Goal: Task Accomplishment & Management: Use online tool/utility

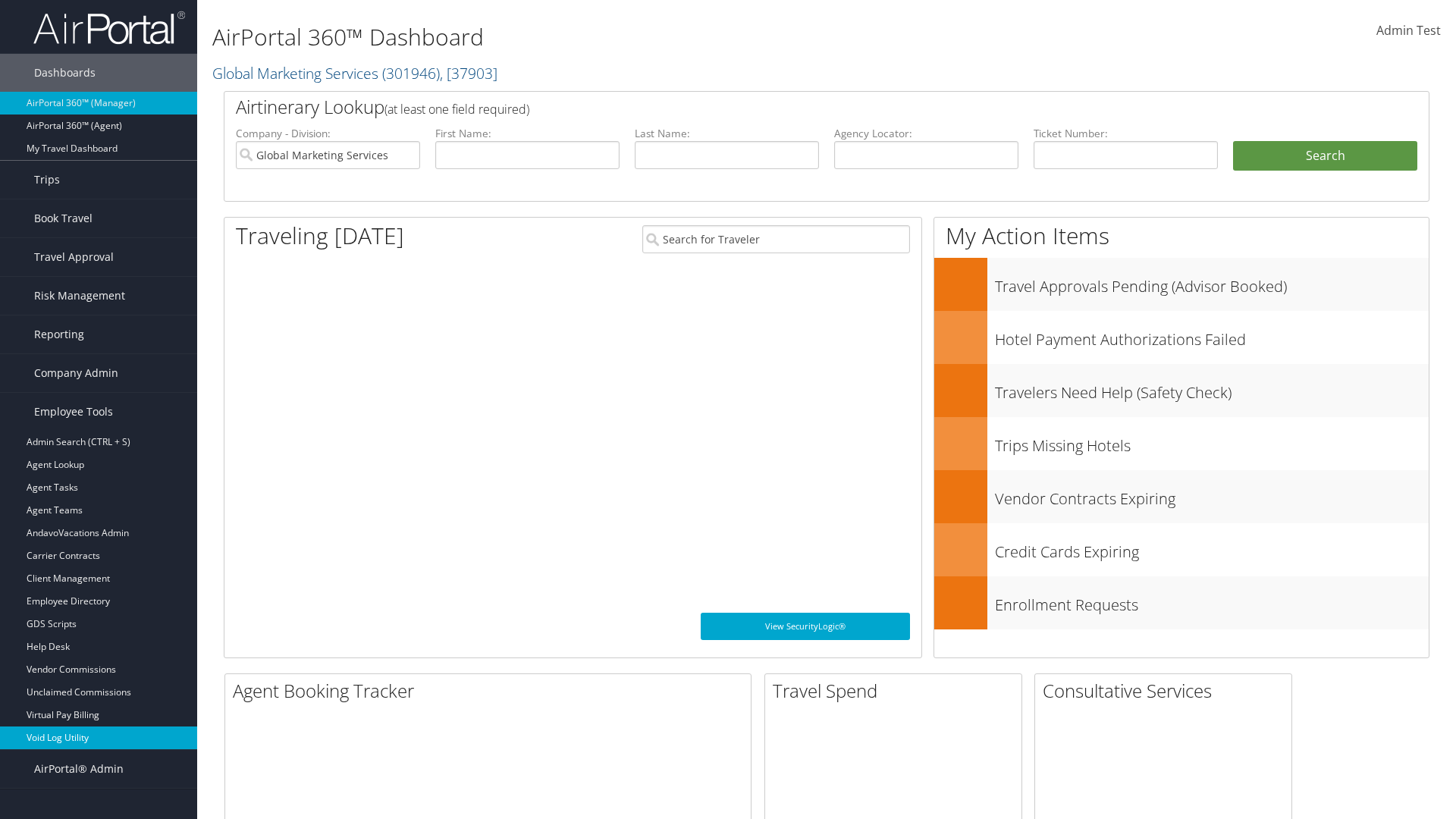
click at [98, 737] on link "Void Log Utility" at bounding box center [98, 737] width 197 height 23
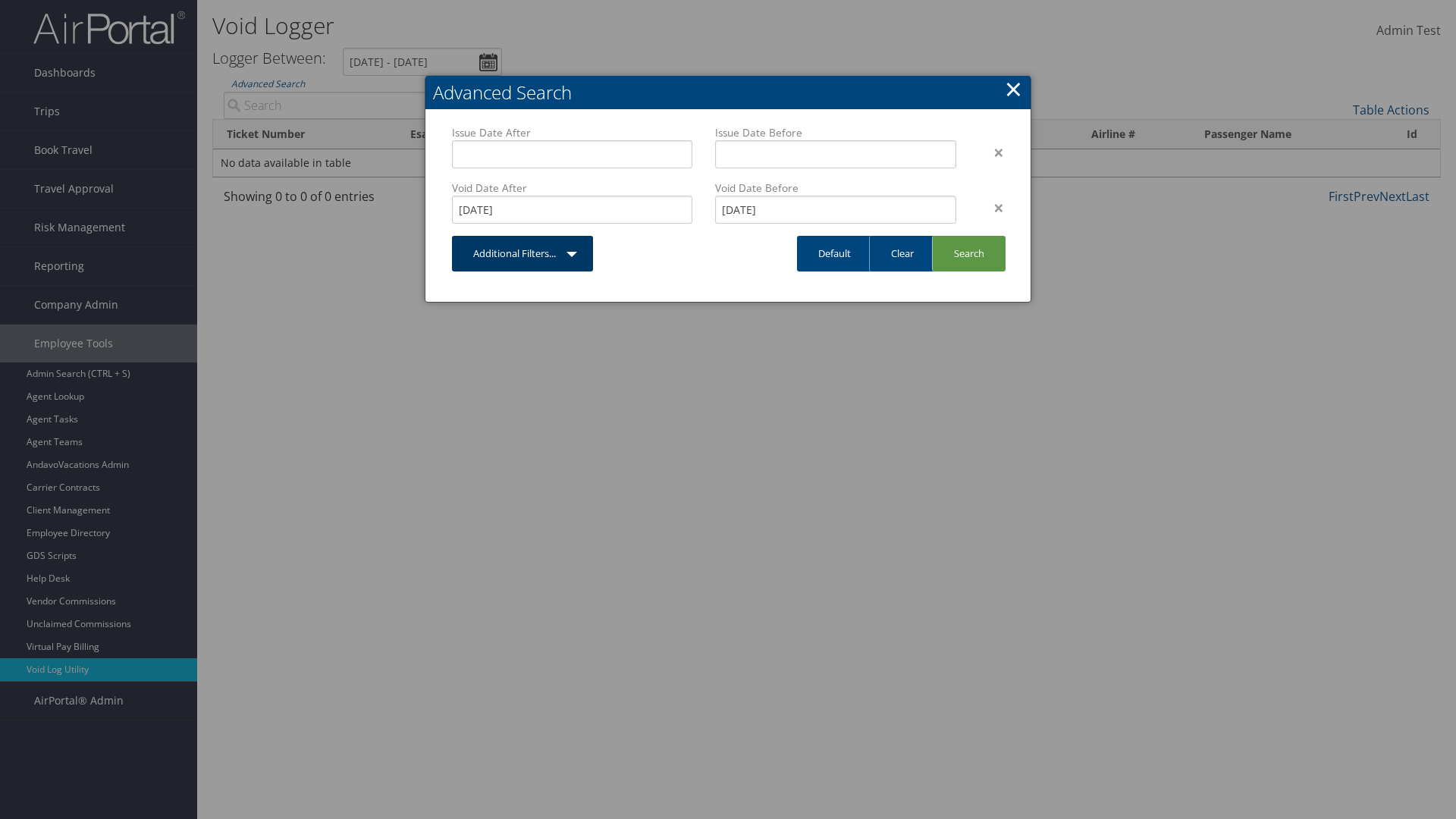
click at [522, 253] on link "Additional Filters..." at bounding box center [522, 253] width 141 height 35
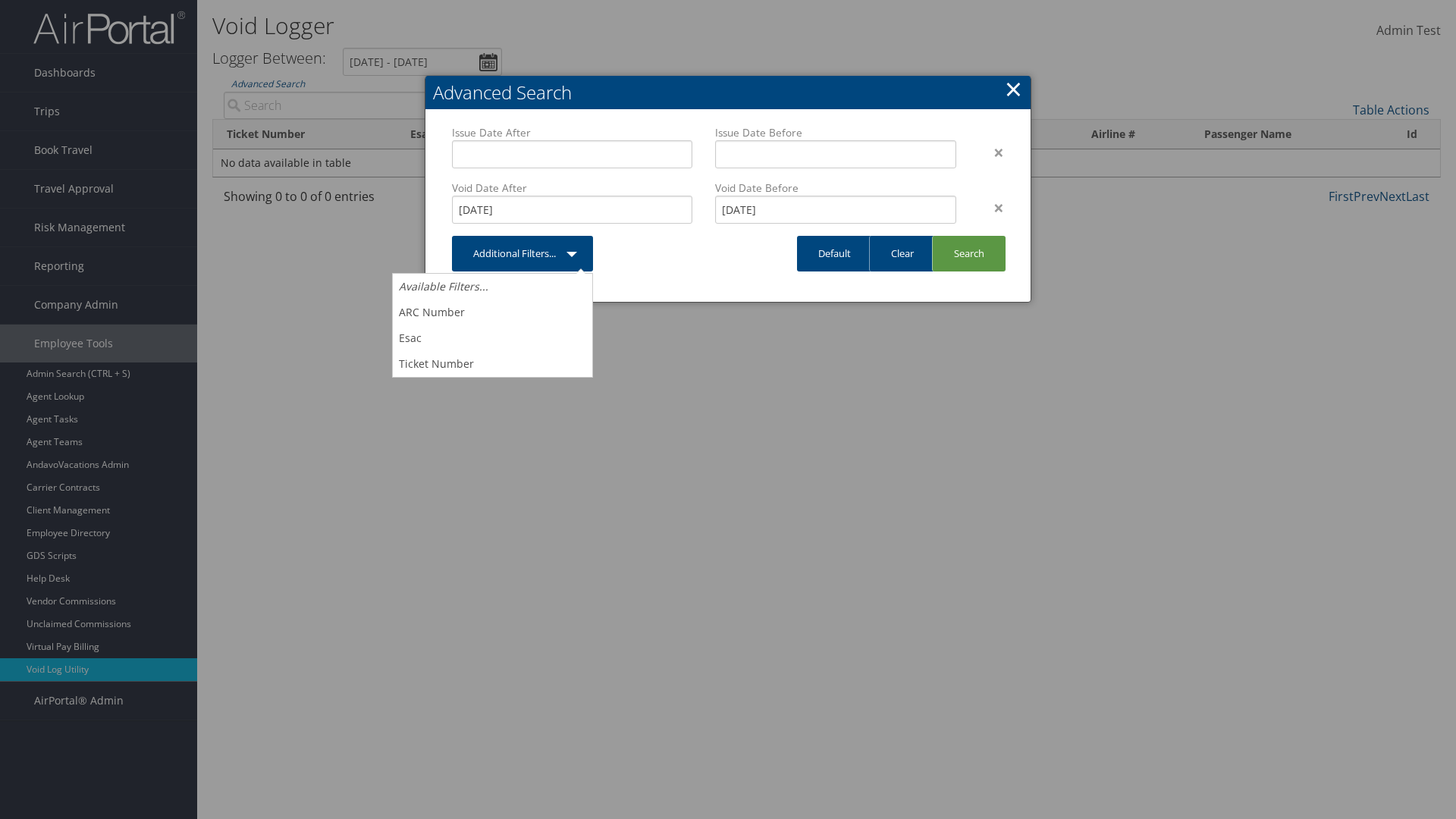
click at [1013, 88] on link "×" at bounding box center [1013, 88] width 18 height 30
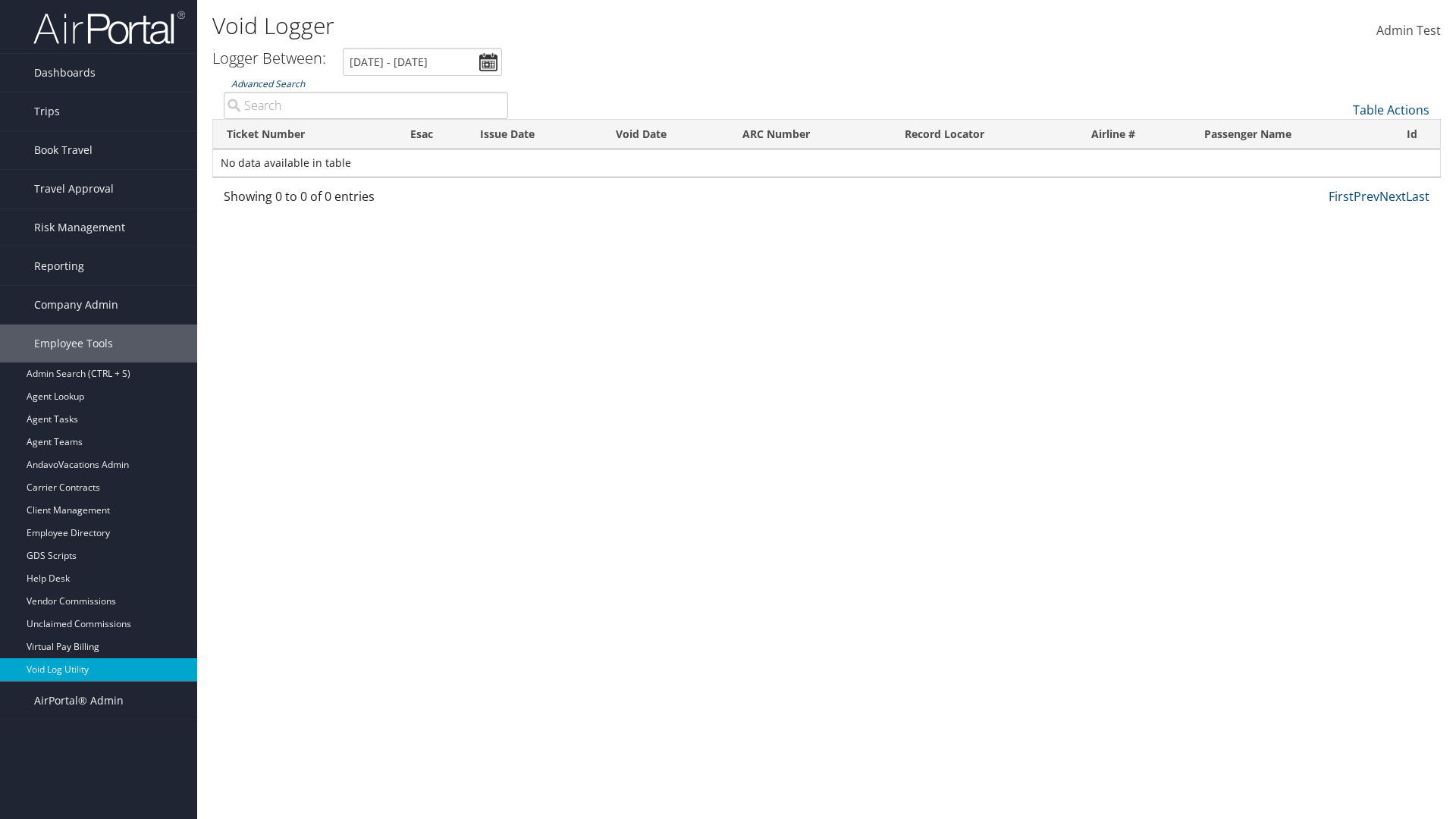
click at [267, 83] on link "Advanced Search" at bounding box center [267, 83] width 73 height 13
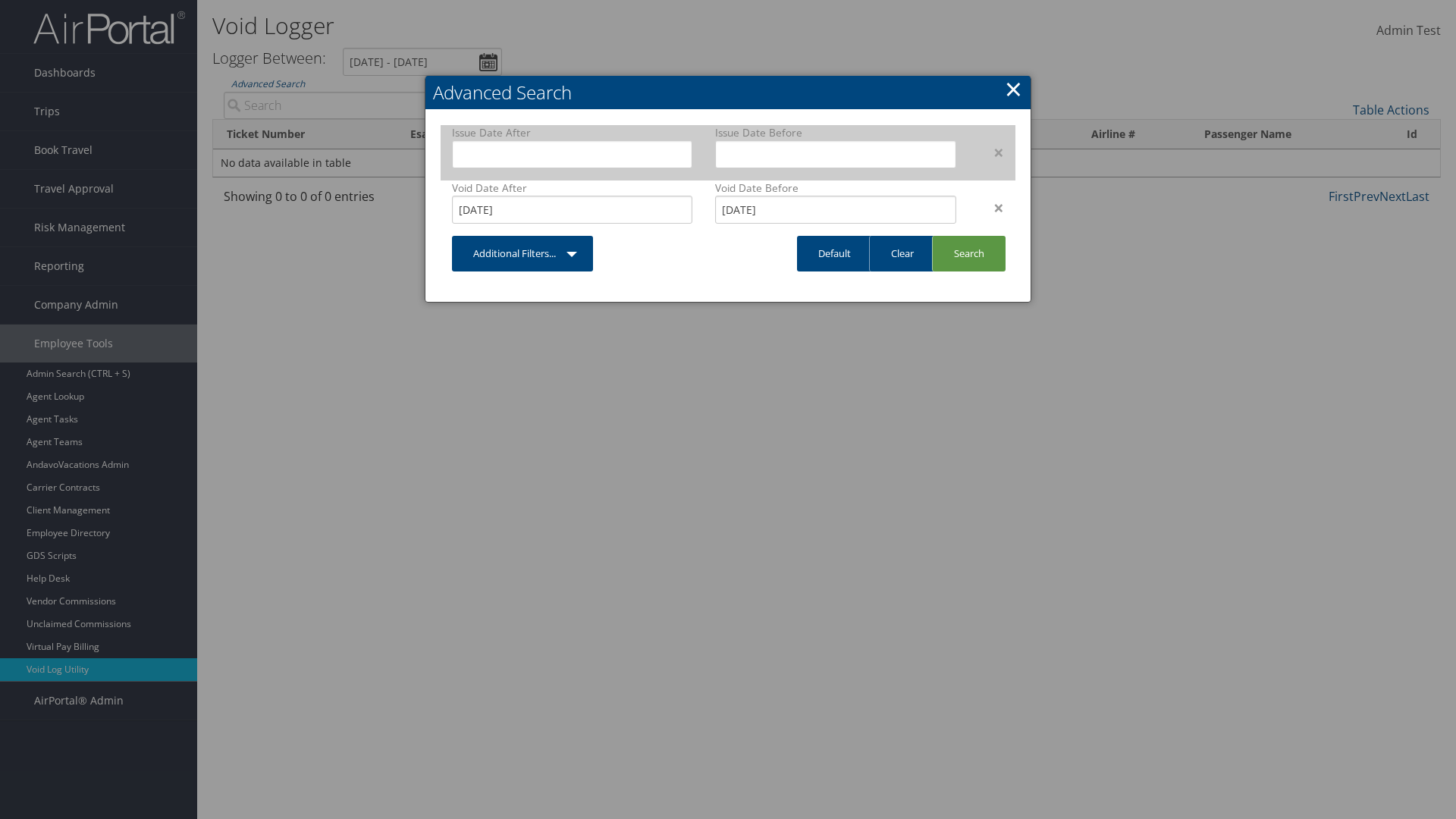
click at [991, 151] on div "×" at bounding box center [991, 152] width 48 height 18
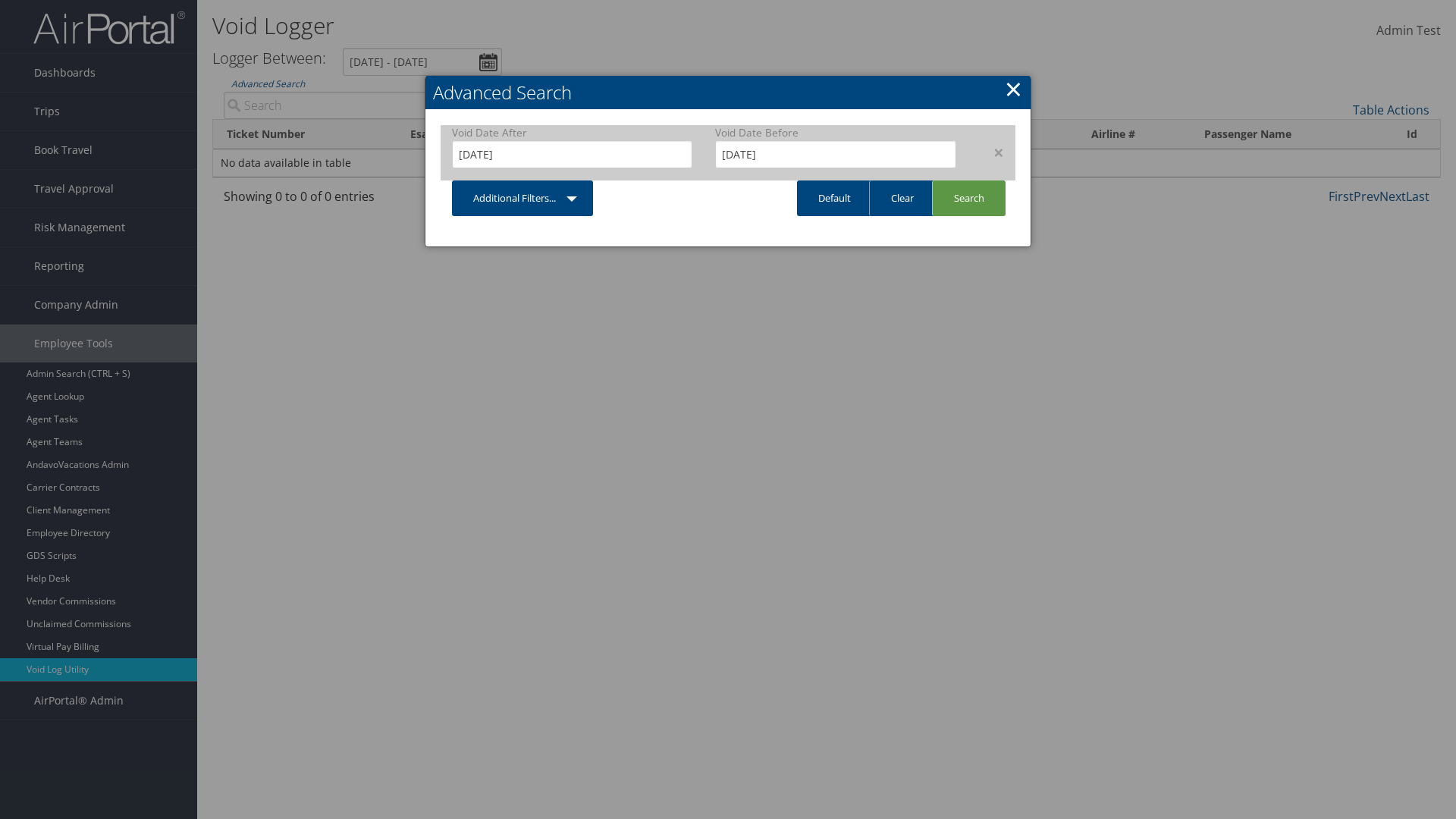
click at [991, 151] on div "×" at bounding box center [991, 152] width 48 height 18
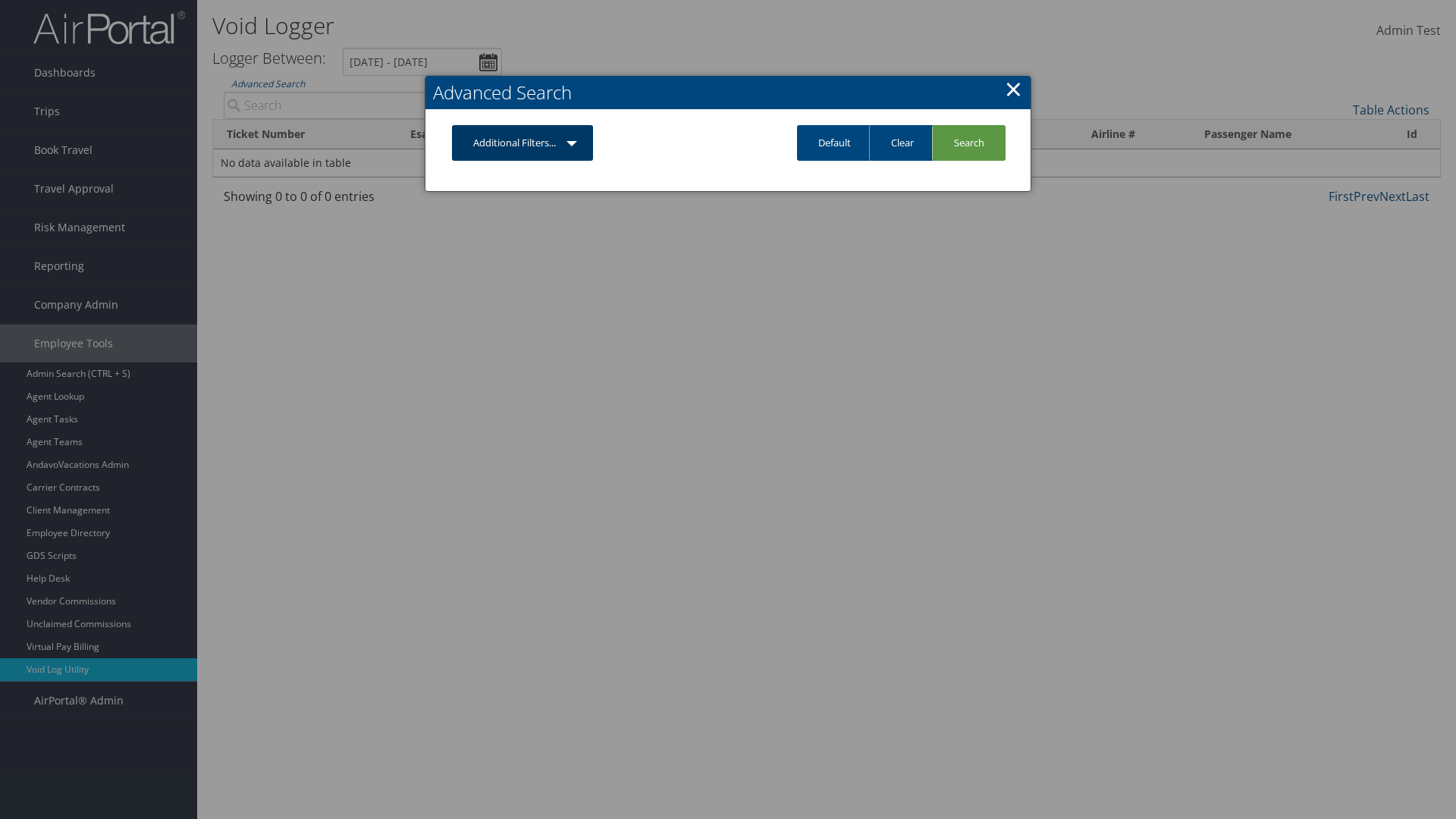
click at [522, 142] on link "Additional Filters..." at bounding box center [522, 143] width 141 height 35
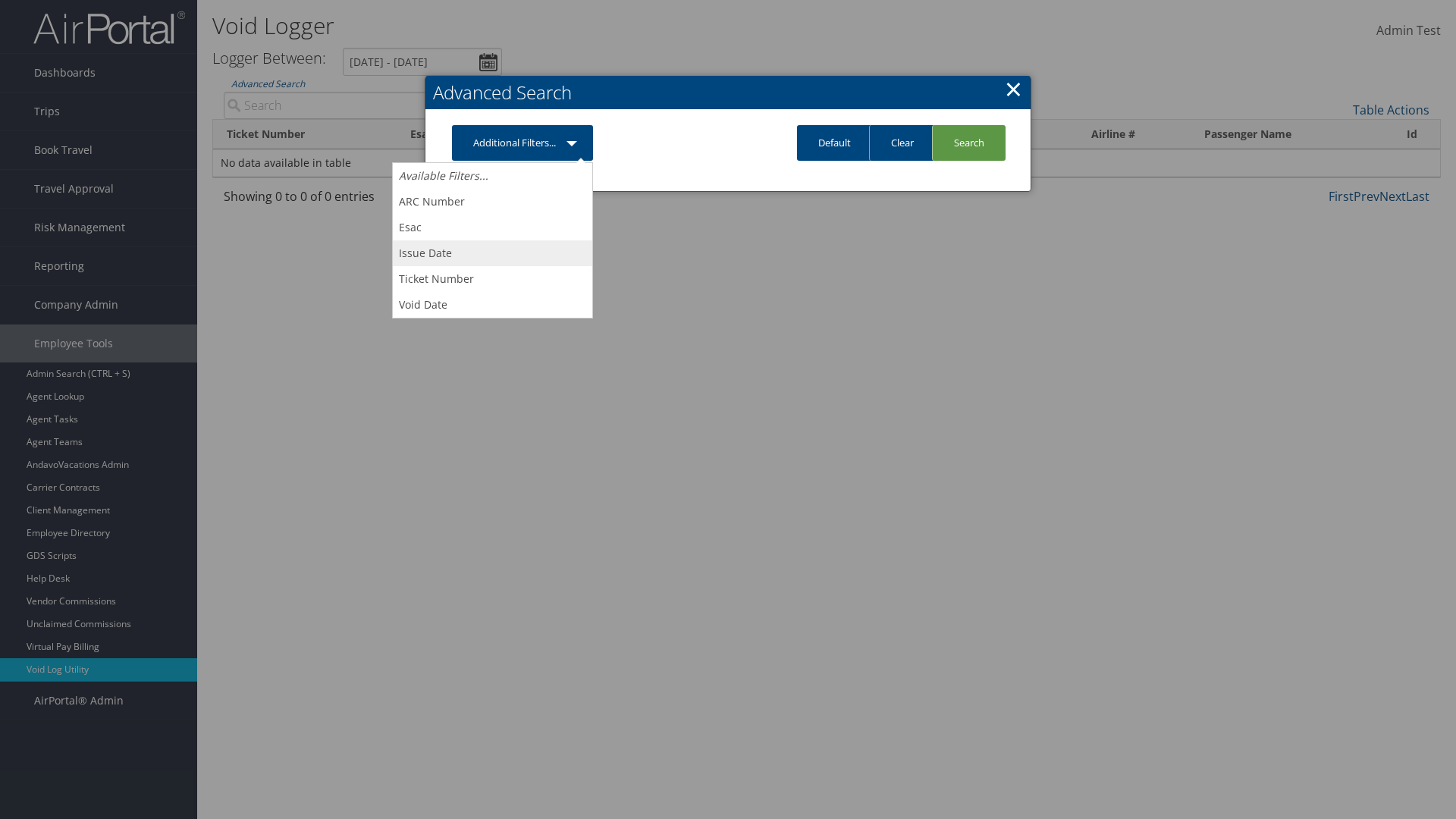
click at [492, 252] on link "Issue Date" at bounding box center [492, 253] width 199 height 26
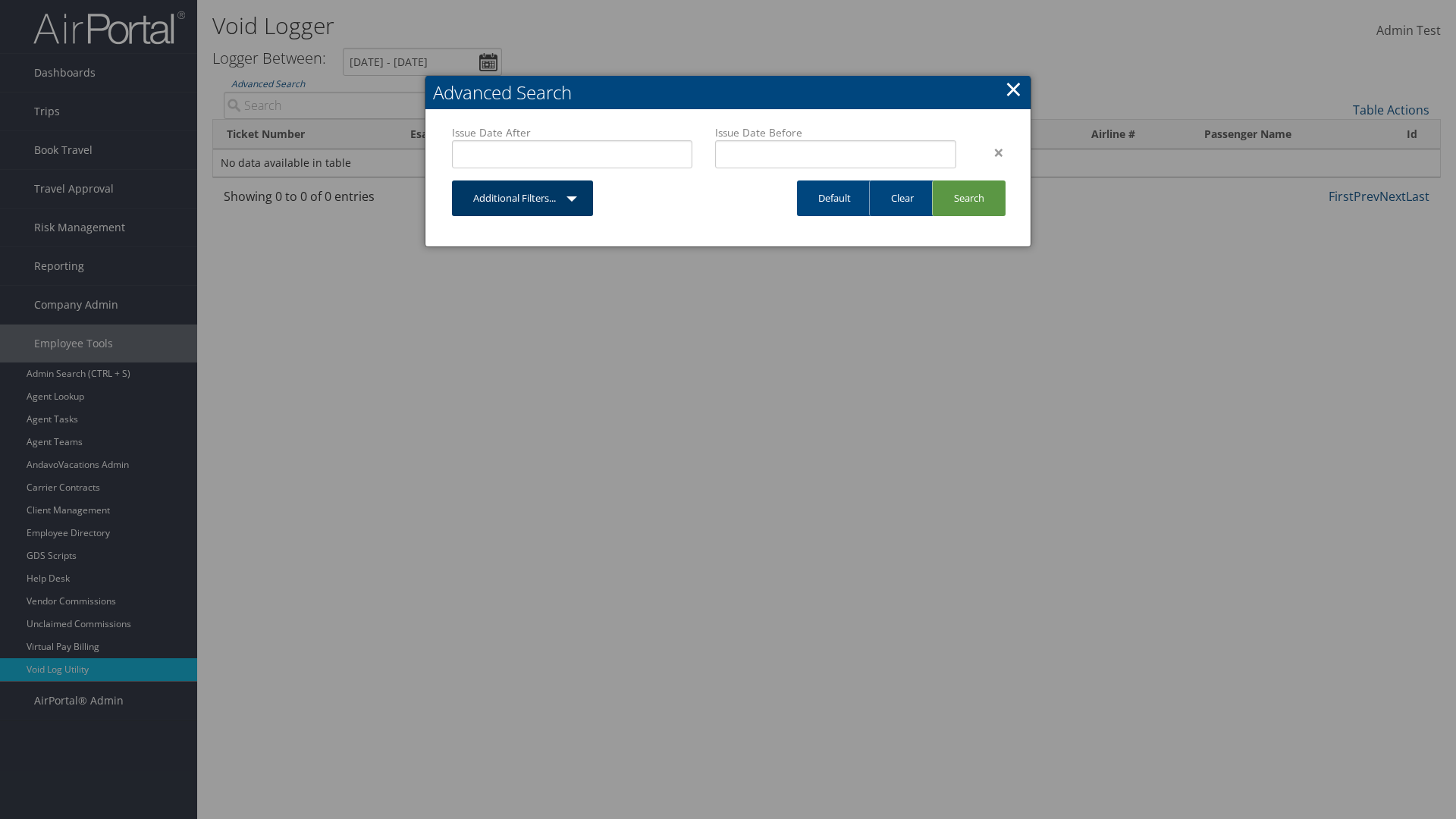
click at [522, 198] on link "Additional Filters..." at bounding box center [522, 198] width 141 height 35
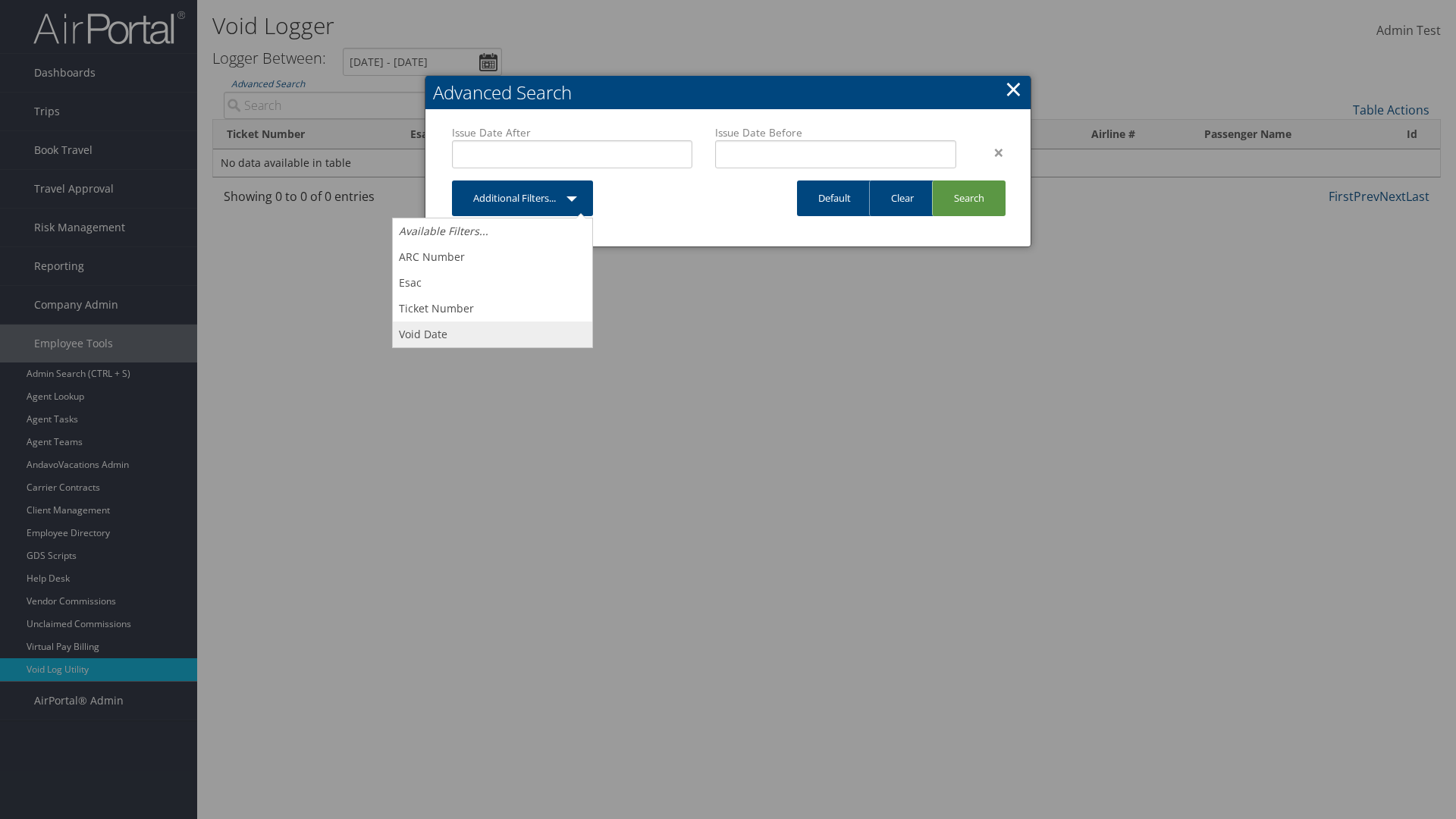
click at [492, 334] on link "Void Date" at bounding box center [492, 334] width 199 height 26
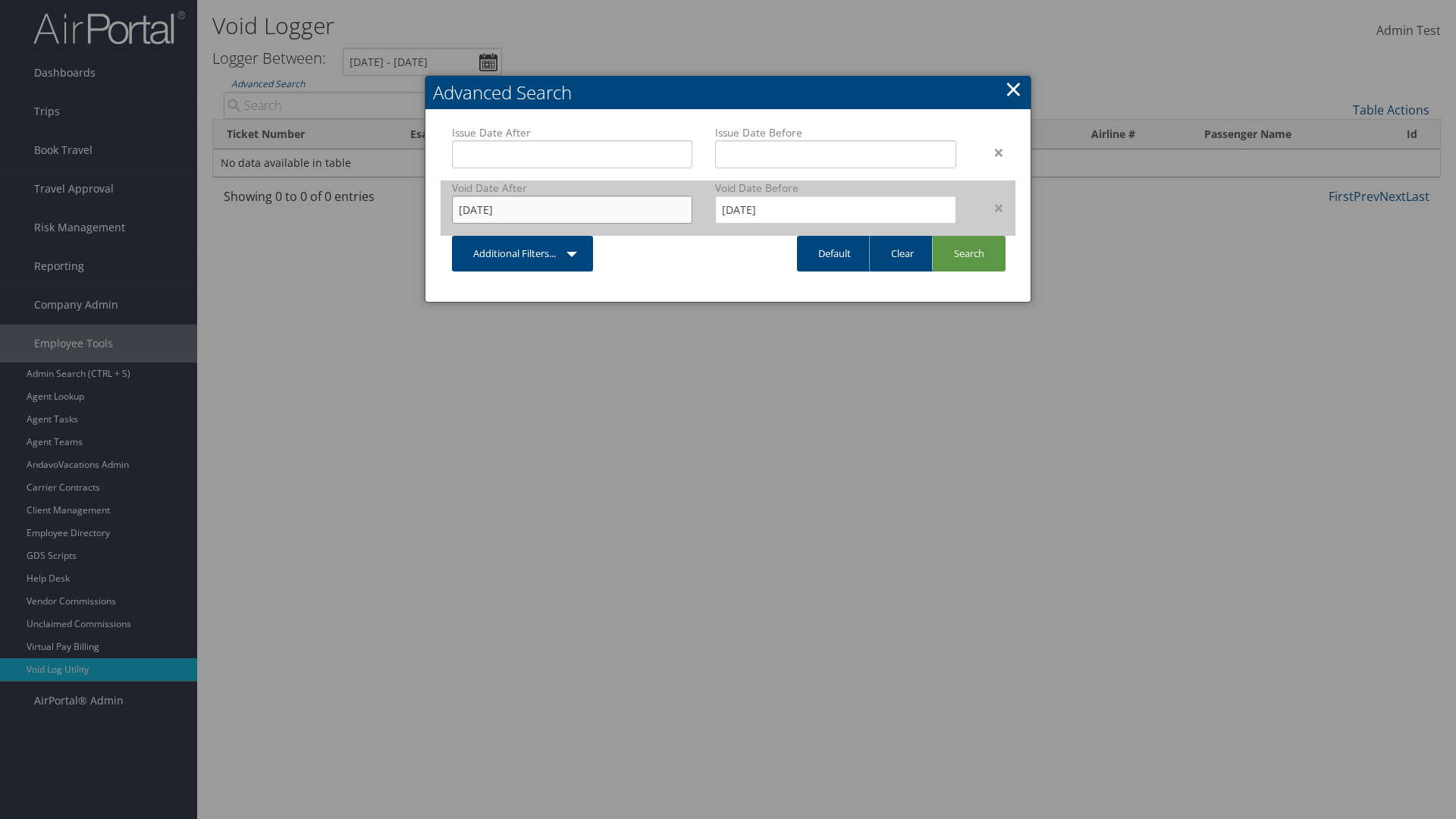
click at [572, 209] on input "[DATE]" at bounding box center [572, 209] width 241 height 28
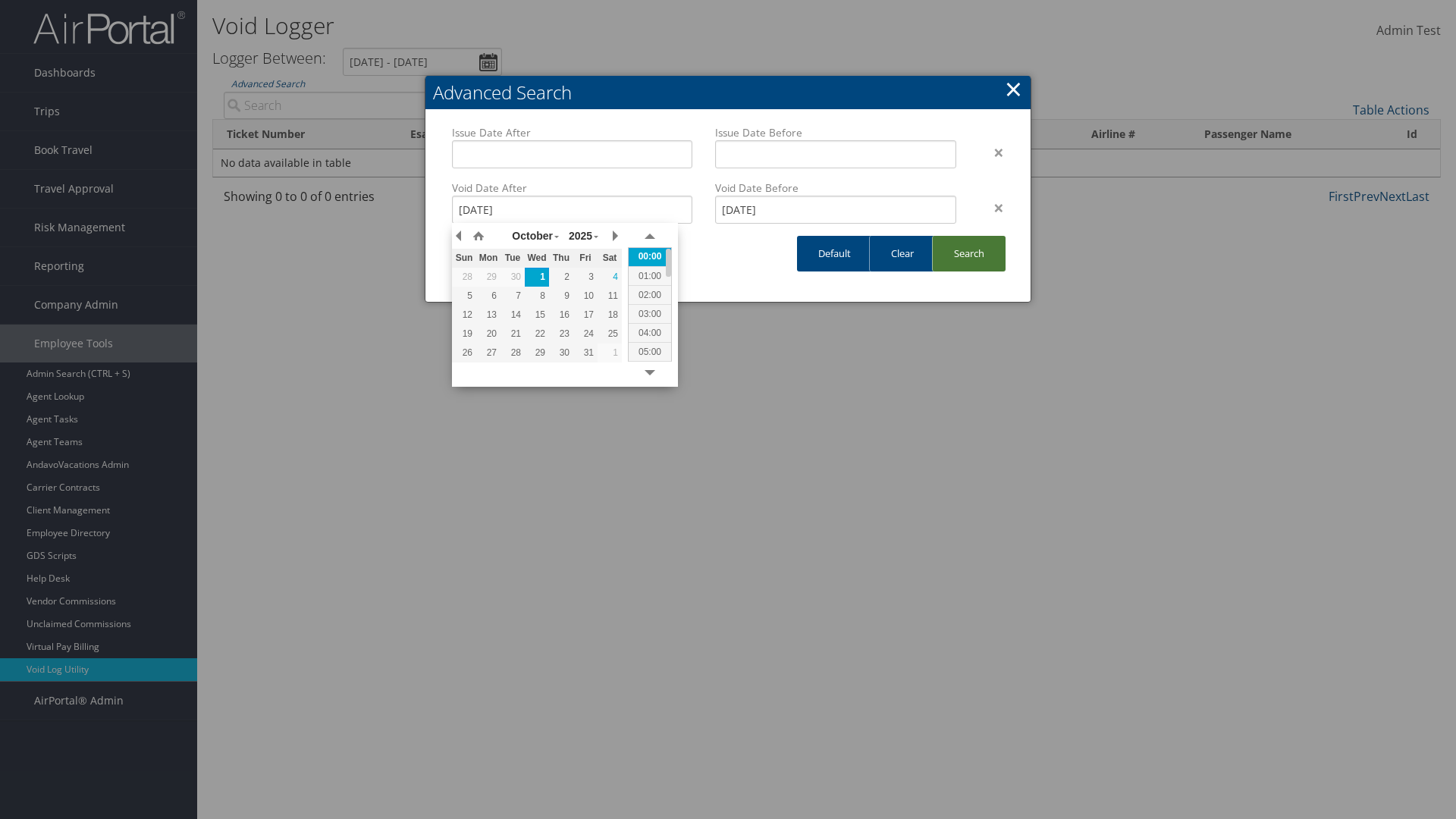
click at [968, 253] on link "Search" at bounding box center [968, 253] width 73 height 35
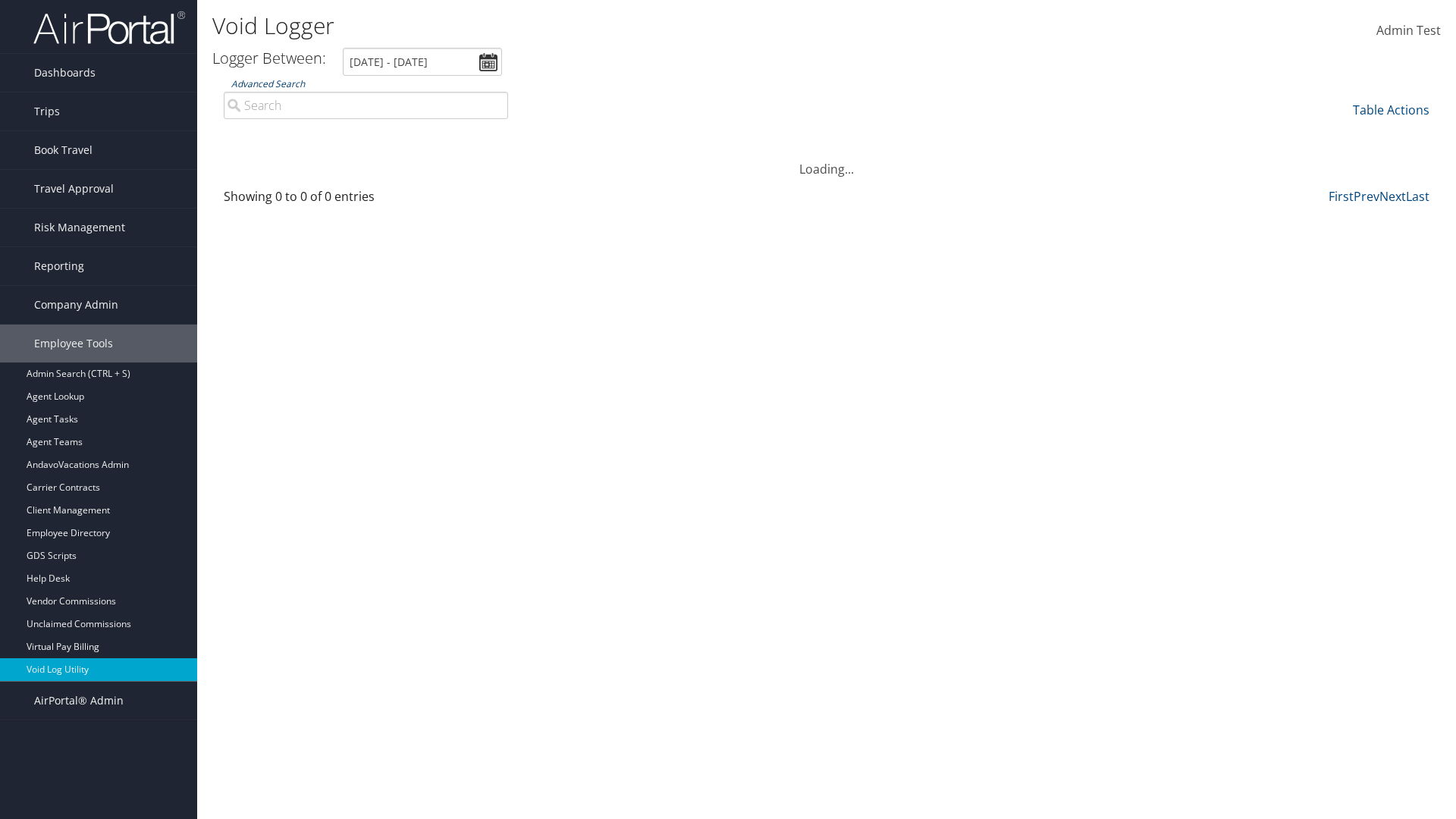
click at [267, 83] on link "Advanced Search" at bounding box center [267, 83] width 73 height 13
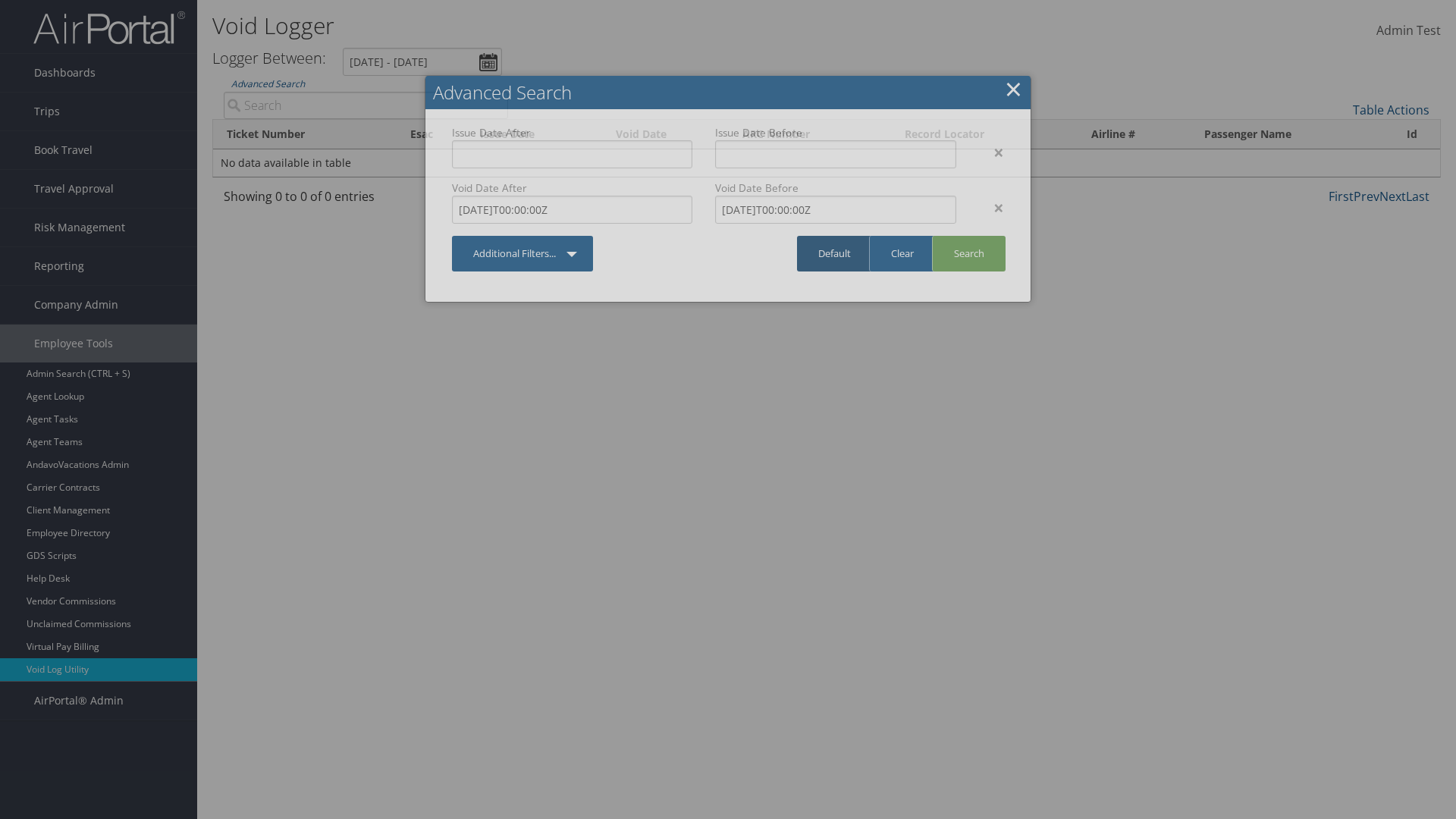
click at [834, 253] on link "Default" at bounding box center [834, 253] width 75 height 35
